Goal: Information Seeking & Learning: Stay updated

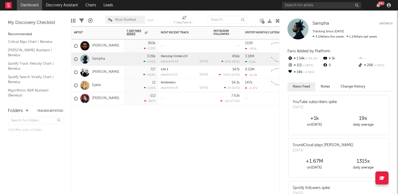
click at [166, 125] on div "Artist Notifications 7-Day Fans Added WoW % Change Most Recent Track Popularity…" at bounding box center [175, 110] width 208 height 168
click at [154, 125] on div "Artist Notifications 7-Day Fans Added WoW % Change Most Recent Track Popularity…" at bounding box center [175, 110] width 208 height 168
